Goal: Navigation & Orientation: Understand site structure

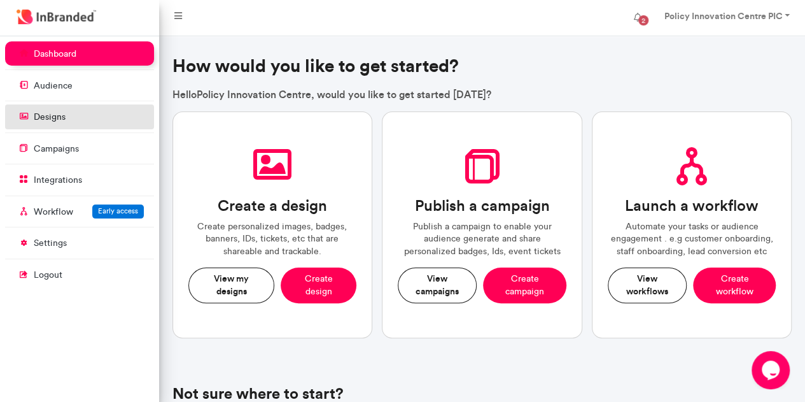
click at [52, 118] on p "designs" at bounding box center [50, 117] width 32 height 13
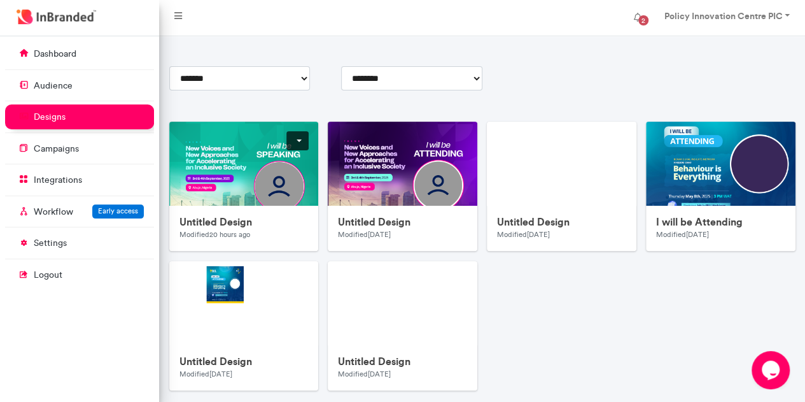
scroll to position [148, 0]
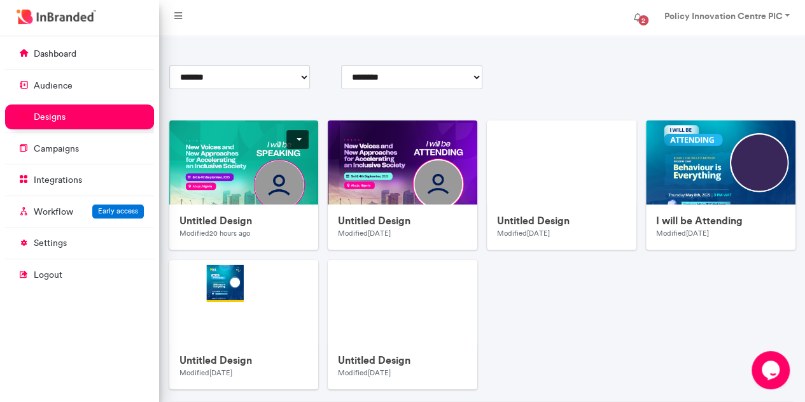
click at [230, 165] on img at bounding box center [423, 374] width 509 height 509
click at [379, 170] on img at bounding box center [582, 374] width 509 height 509
click at [54, 84] on p "audience" at bounding box center [53, 86] width 39 height 13
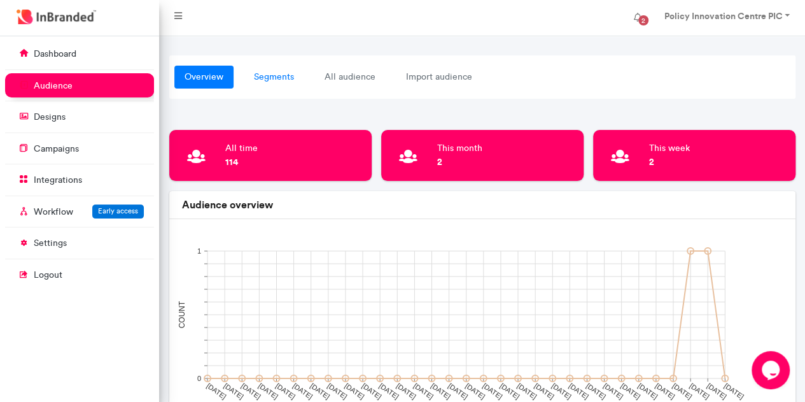
click at [272, 80] on link "segments" at bounding box center [274, 77] width 60 height 23
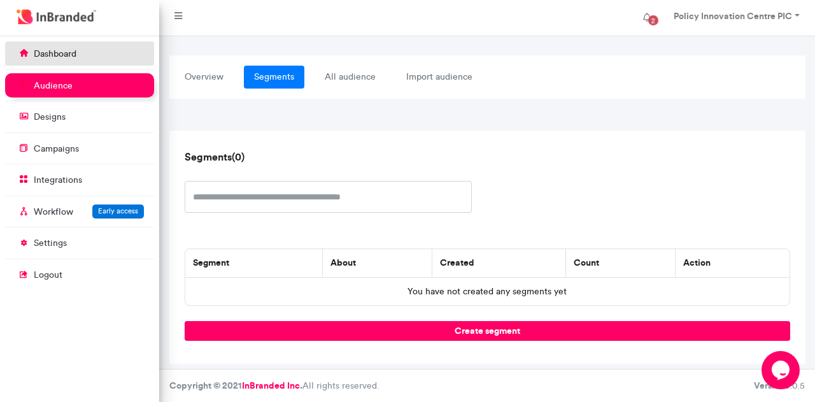
click at [62, 51] on p "dashboard" at bounding box center [55, 54] width 43 height 13
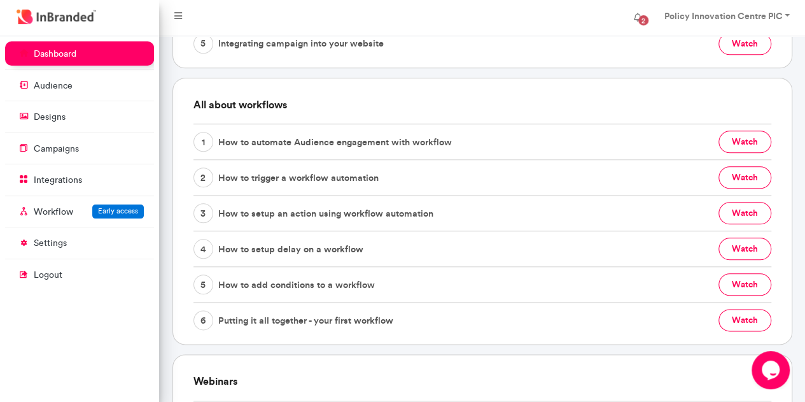
scroll to position [612, 0]
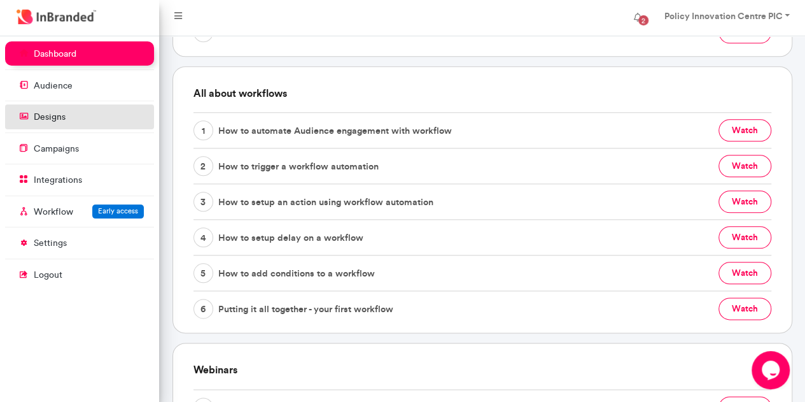
click at [82, 114] on link "designs" at bounding box center [79, 116] width 149 height 24
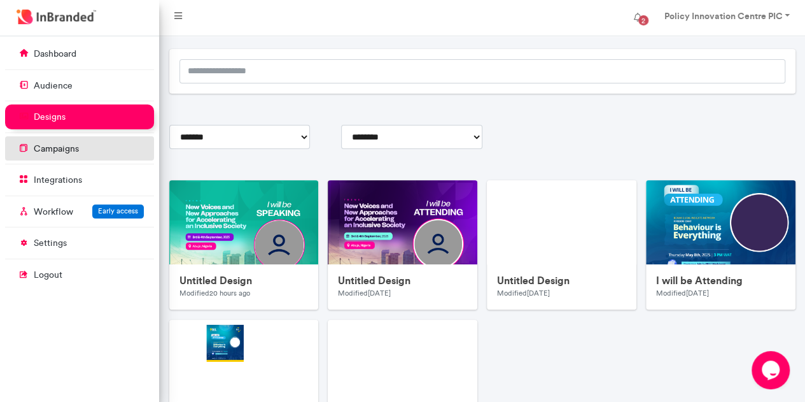
scroll to position [224, 0]
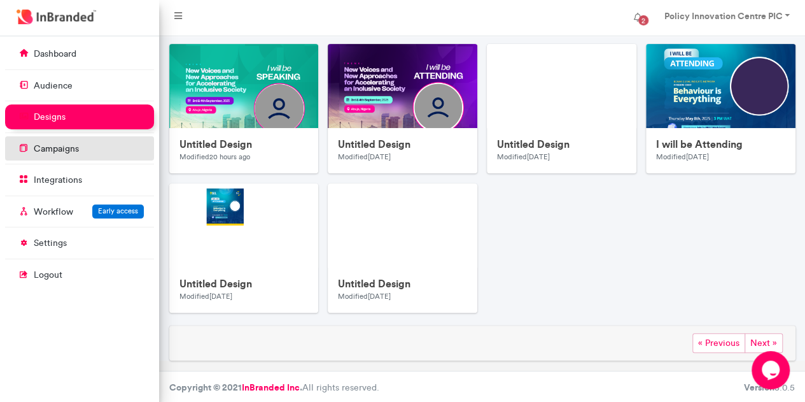
click at [48, 155] on link "campaigns" at bounding box center [79, 148] width 149 height 24
